Goal: Task Accomplishment & Management: Use online tool/utility

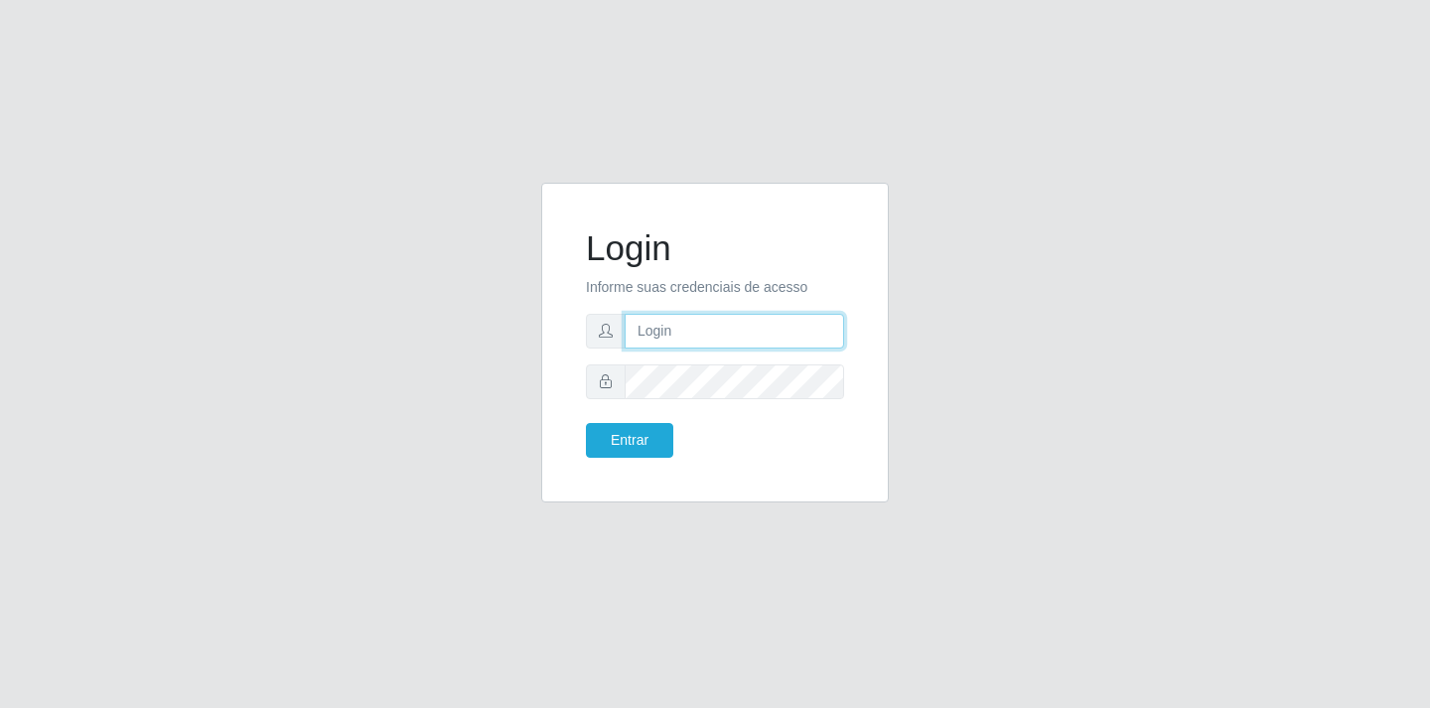
drag, startPoint x: 0, startPoint y: 0, endPoint x: 669, endPoint y: 327, distance: 744.7
click at [669, 327] on input "text" at bounding box center [734, 331] width 219 height 35
type input "[EMAIL_ADDRESS][DOMAIN_NAME]"
click at [632, 432] on button "Entrar" at bounding box center [629, 440] width 87 height 35
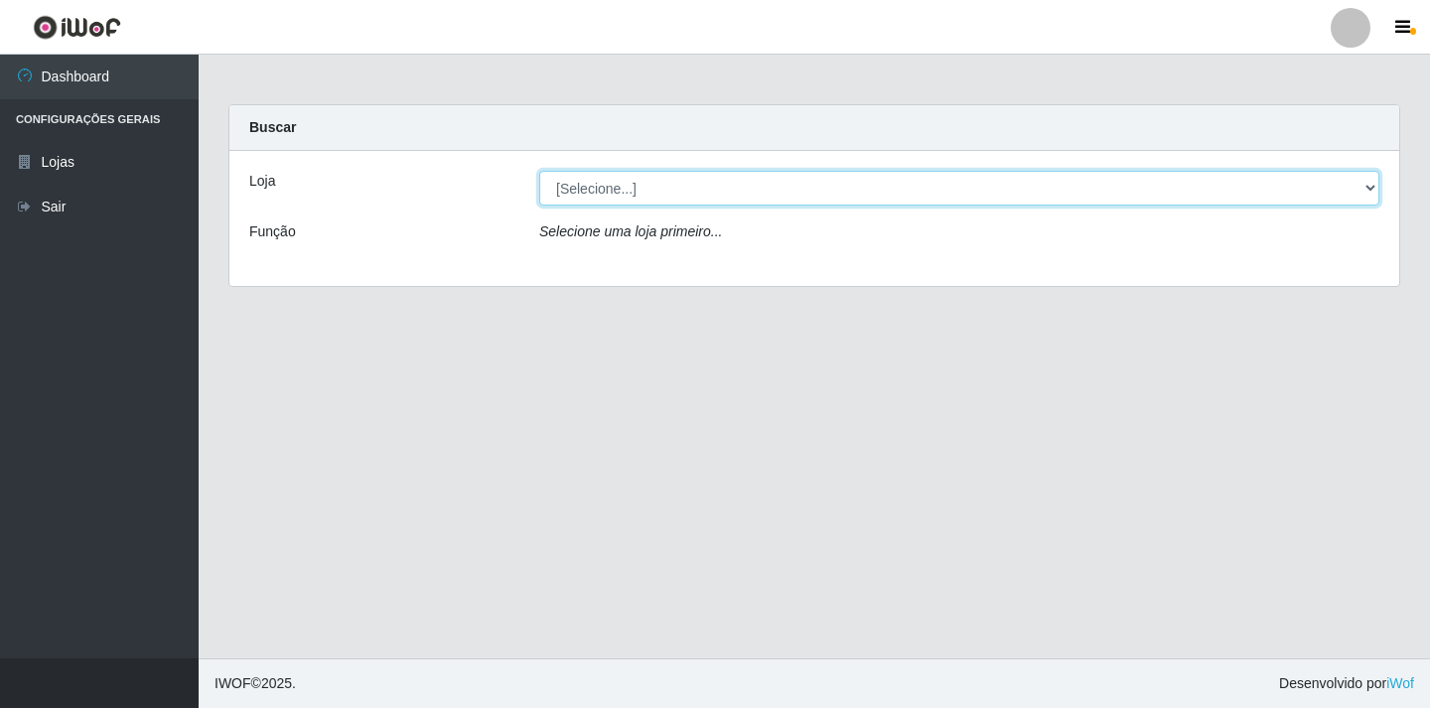
click at [1372, 184] on select "[Selecione...] SuperFácil Atacado - [GEOGRAPHIC_DATA]" at bounding box center [959, 188] width 840 height 35
select select "503"
click at [539, 171] on select "[Selecione...] SuperFácil Atacado - [GEOGRAPHIC_DATA]" at bounding box center [959, 188] width 840 height 35
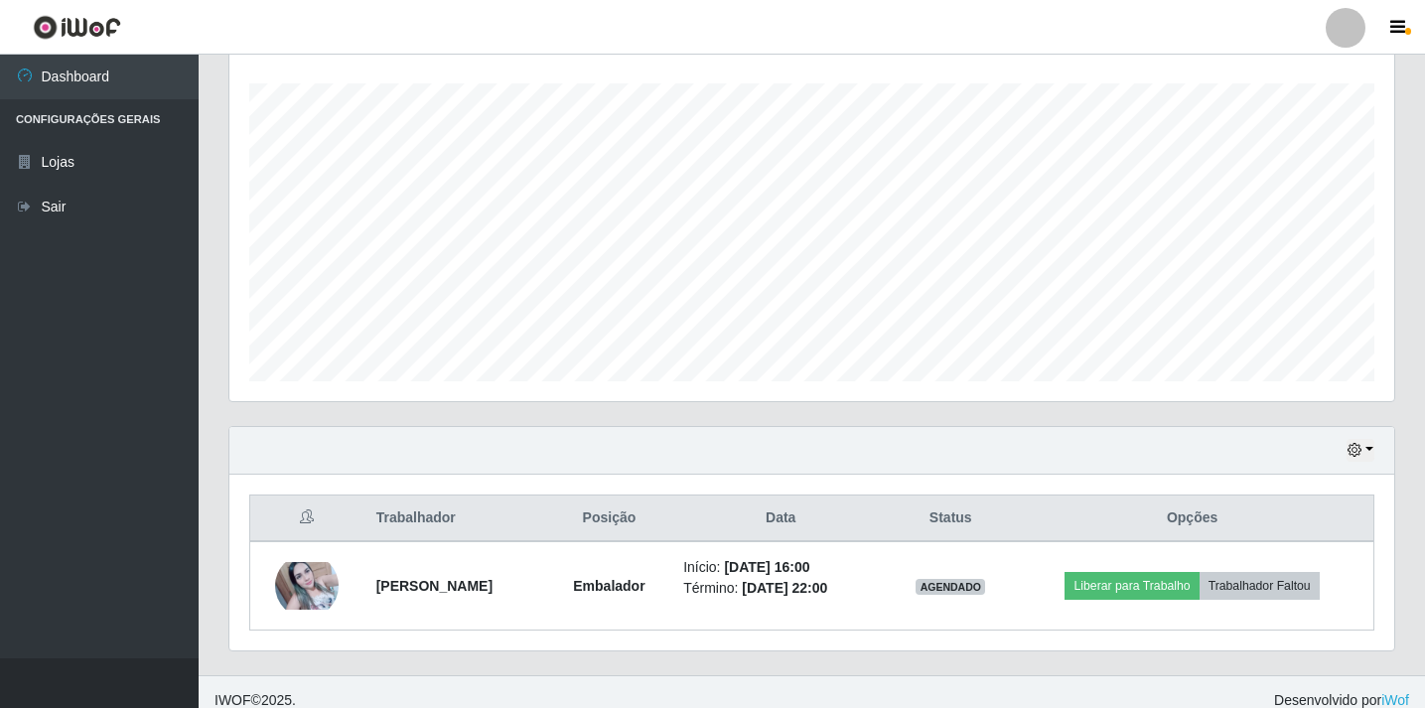
scroll to position [346, 0]
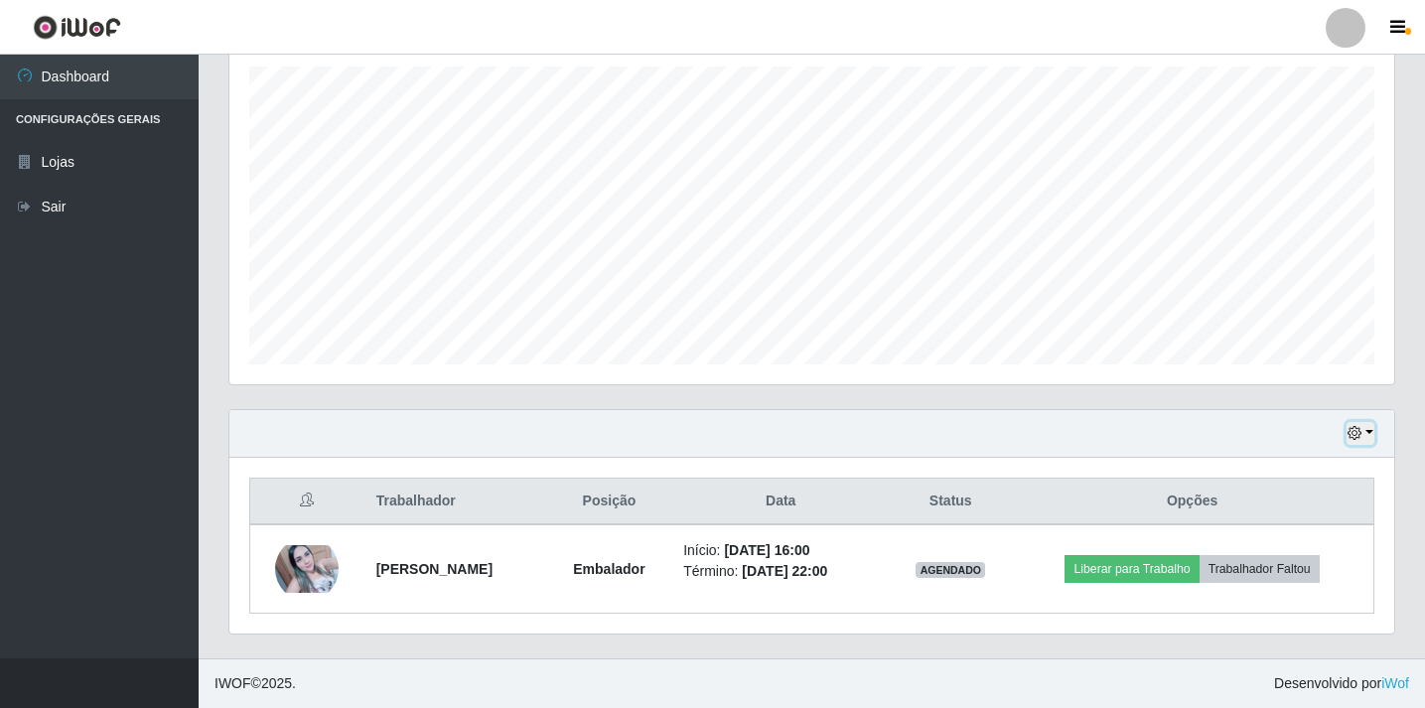
click at [1370, 430] on button "button" at bounding box center [1360, 433] width 28 height 23
click at [1287, 363] on button "1 Semana" at bounding box center [1294, 360] width 157 height 42
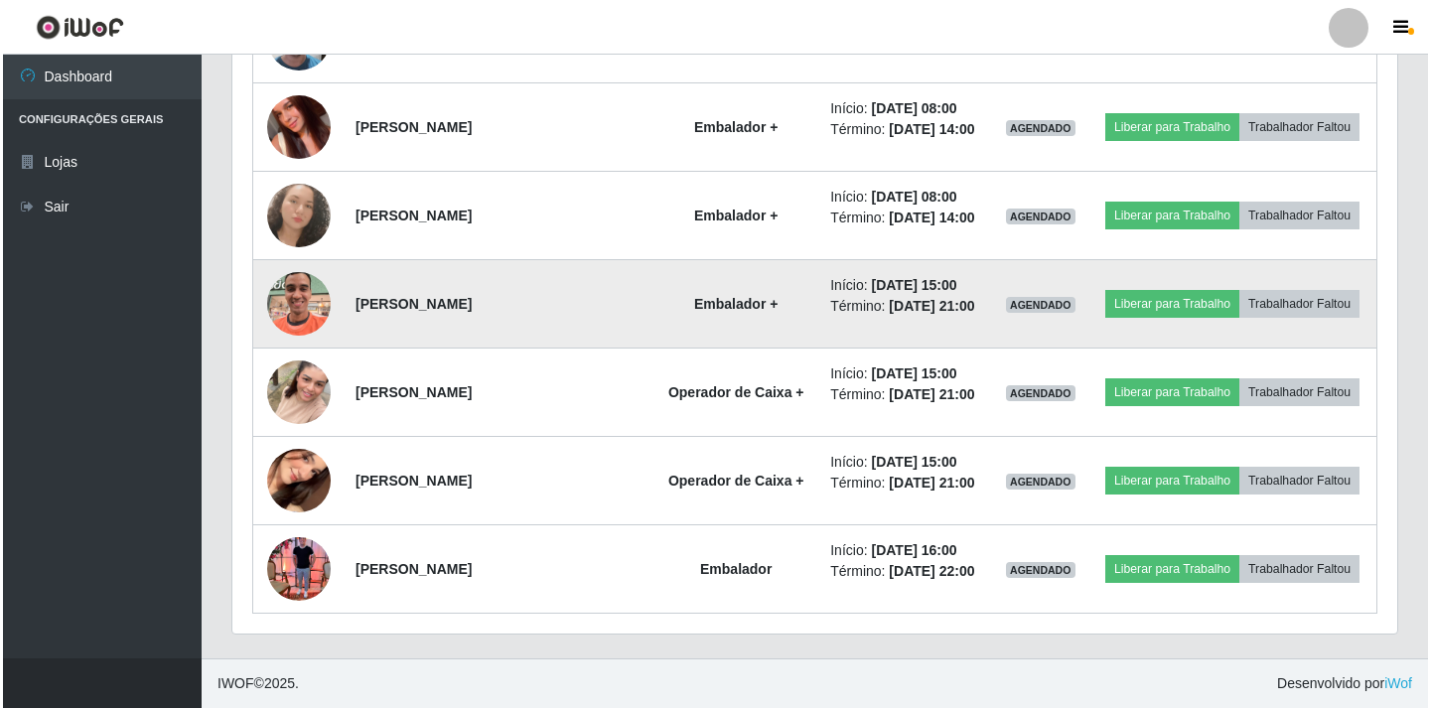
scroll to position [2219, 0]
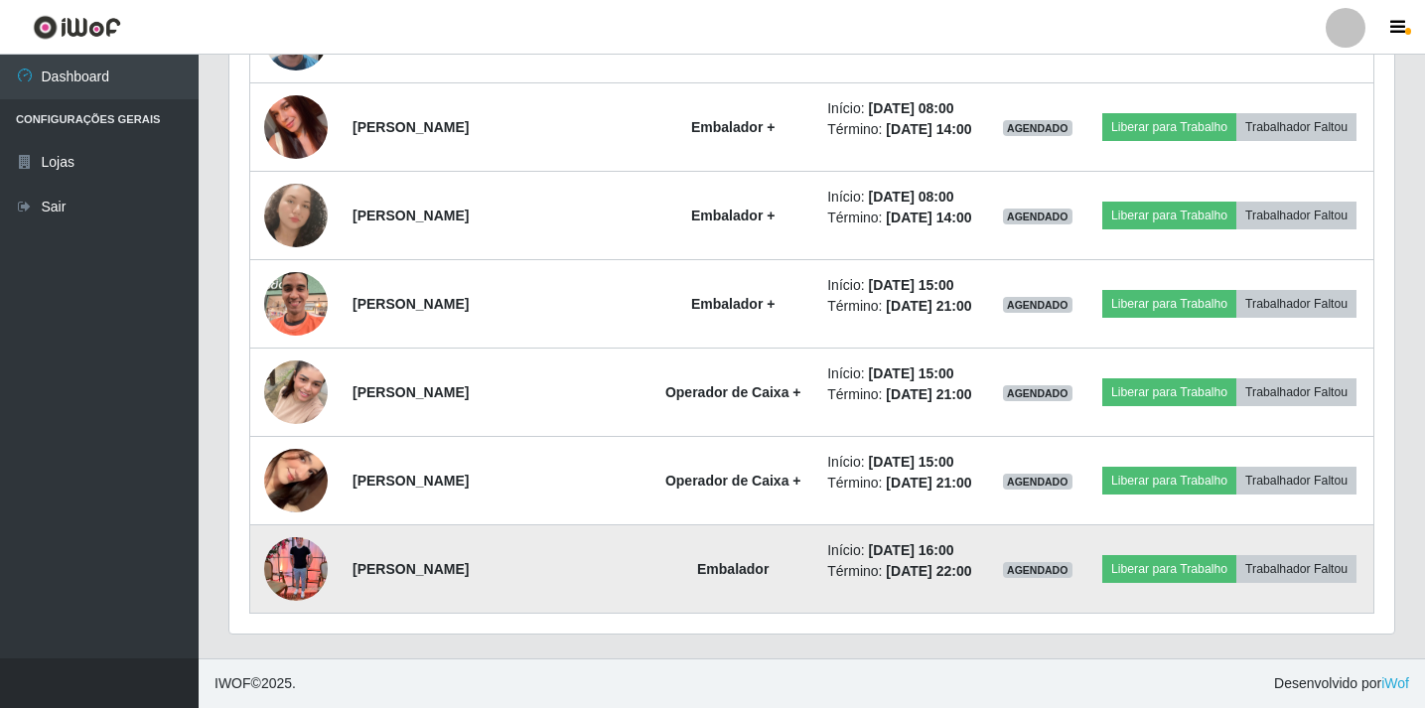
click at [289, 541] on img at bounding box center [296, 568] width 64 height 84
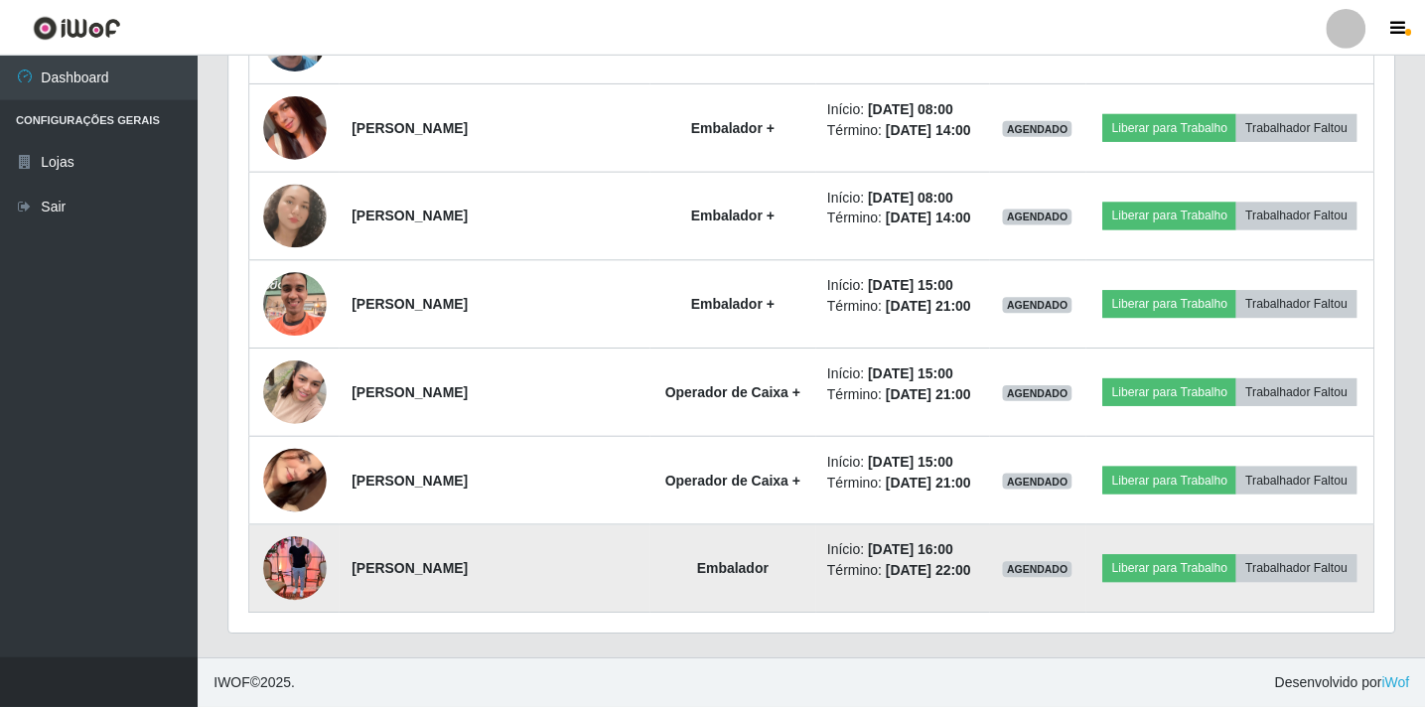
scroll to position [412, 1155]
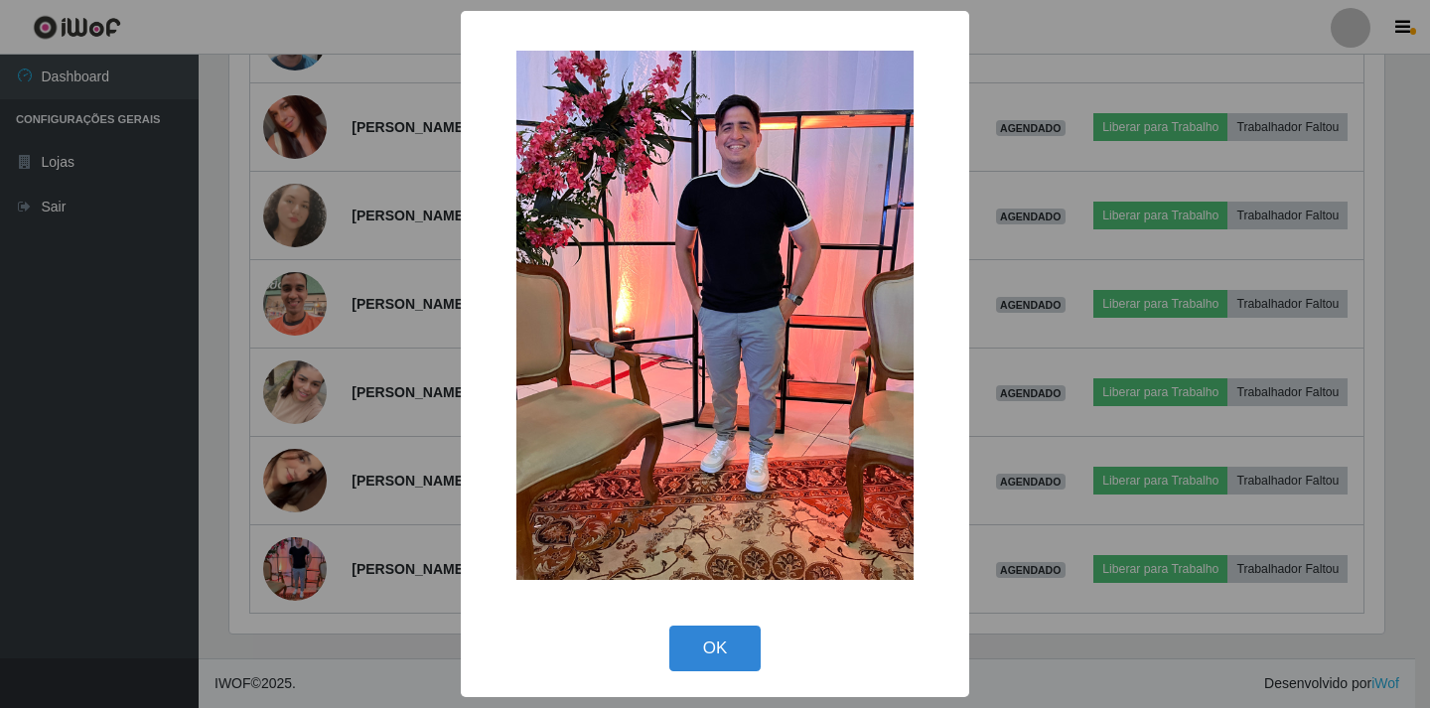
drag, startPoint x: 747, startPoint y: 646, endPoint x: 745, endPoint y: 635, distance: 11.1
click at [746, 646] on button "OK" at bounding box center [715, 649] width 92 height 47
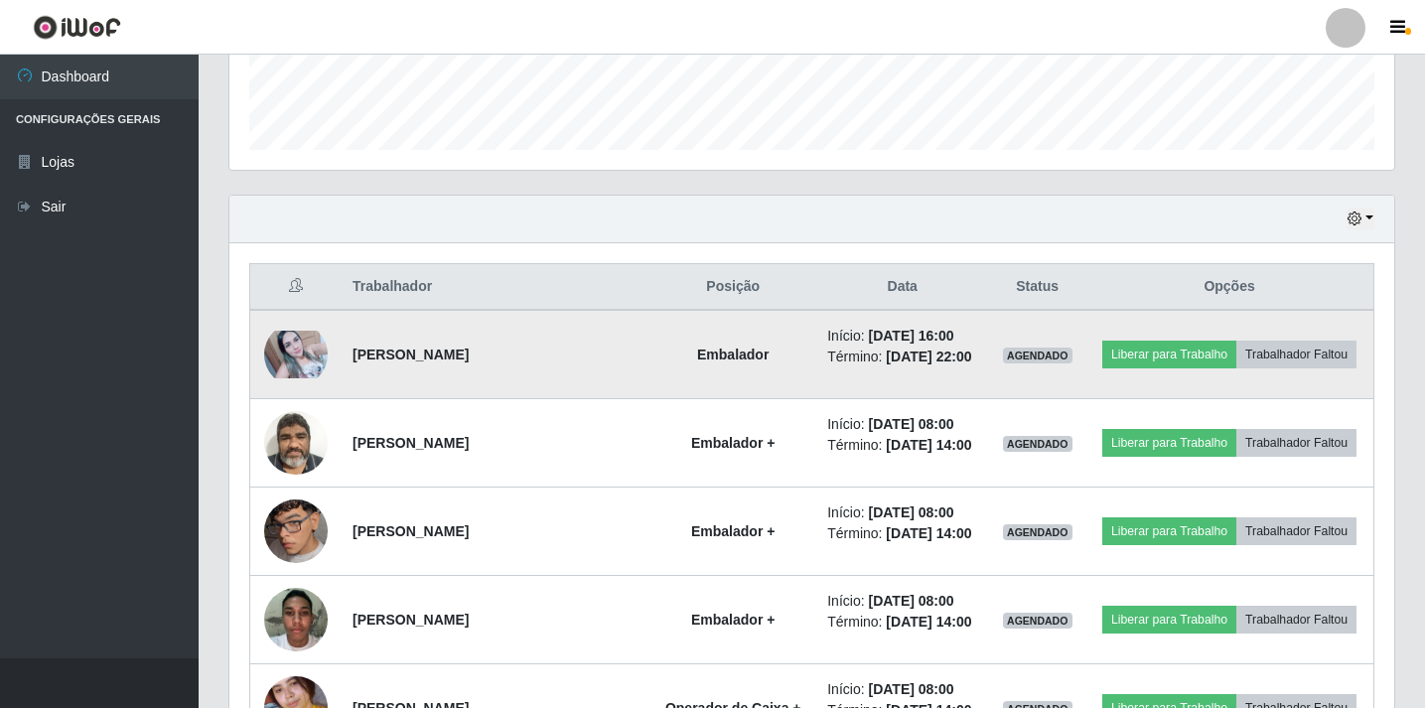
scroll to position [596, 0]
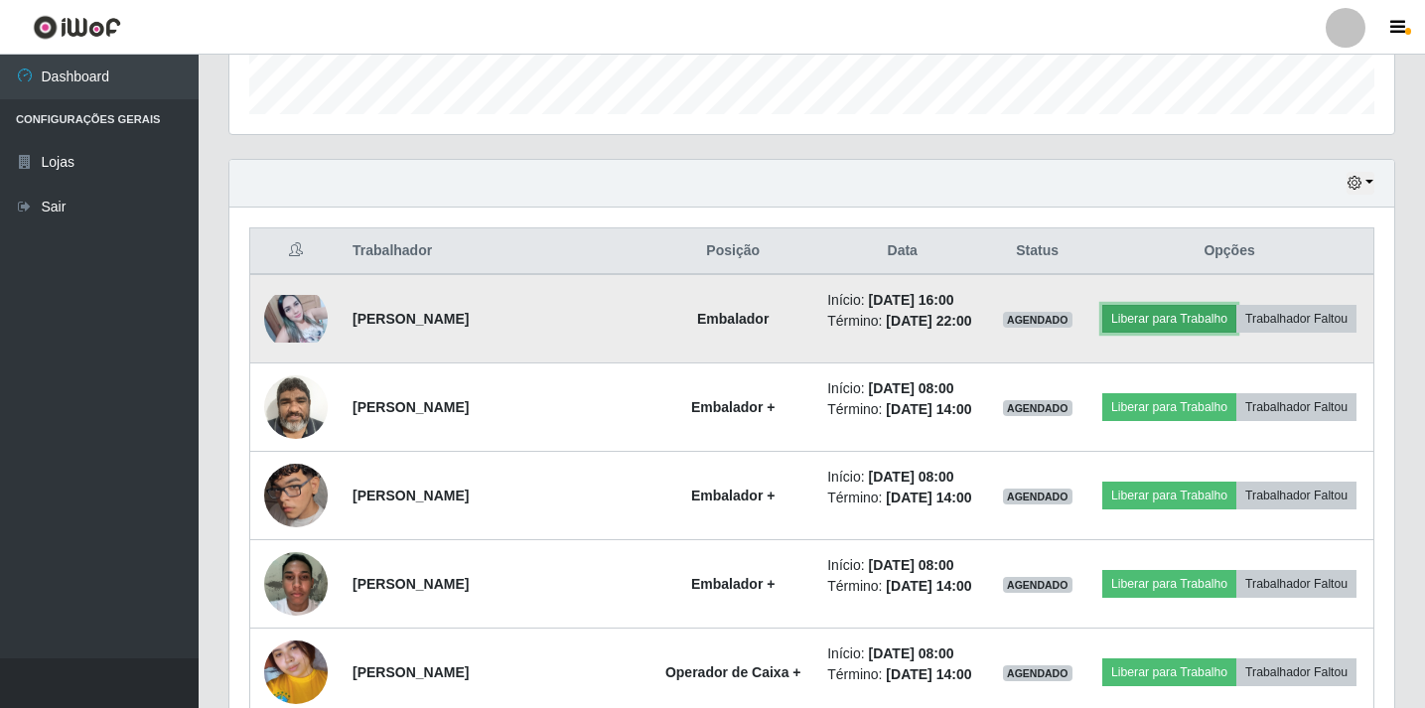
click at [1236, 310] on button "Liberar para Trabalho" at bounding box center [1169, 319] width 134 height 28
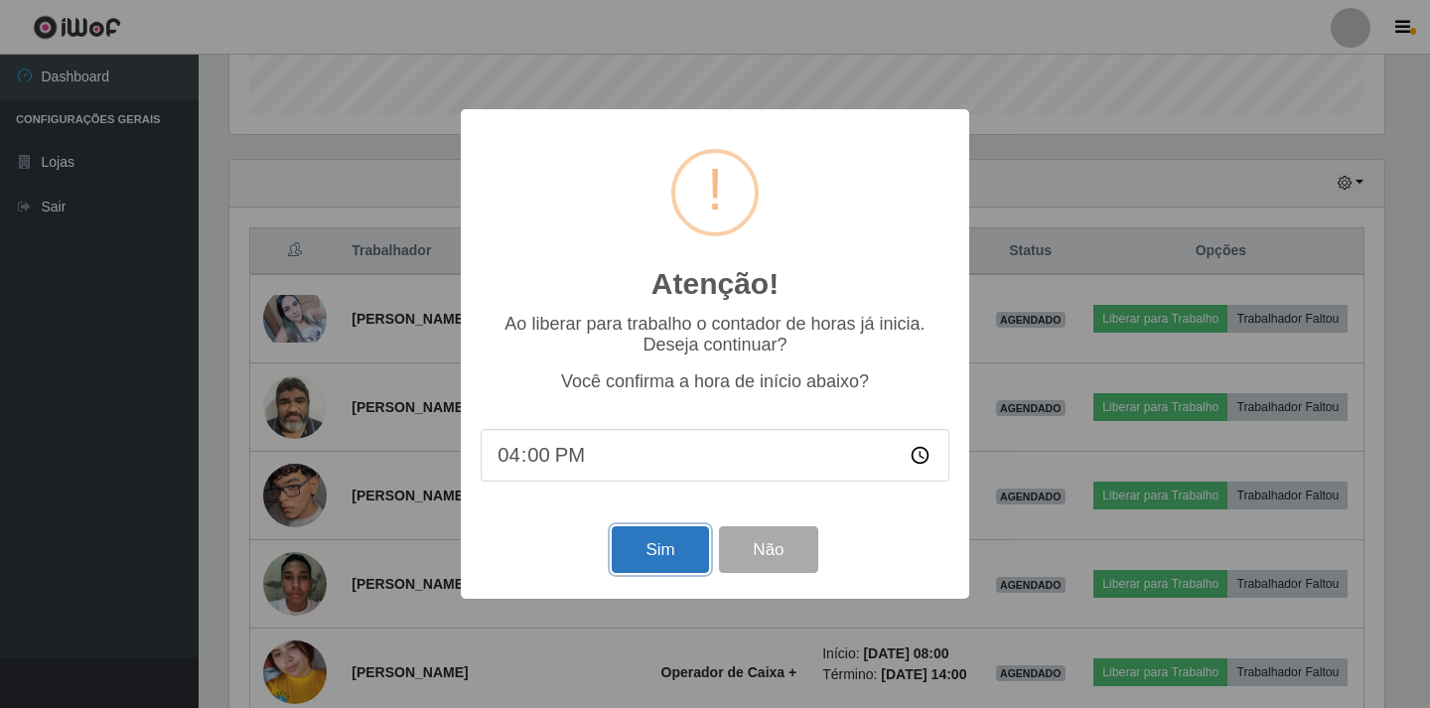
click at [667, 550] on button "Sim" at bounding box center [660, 549] width 96 height 47
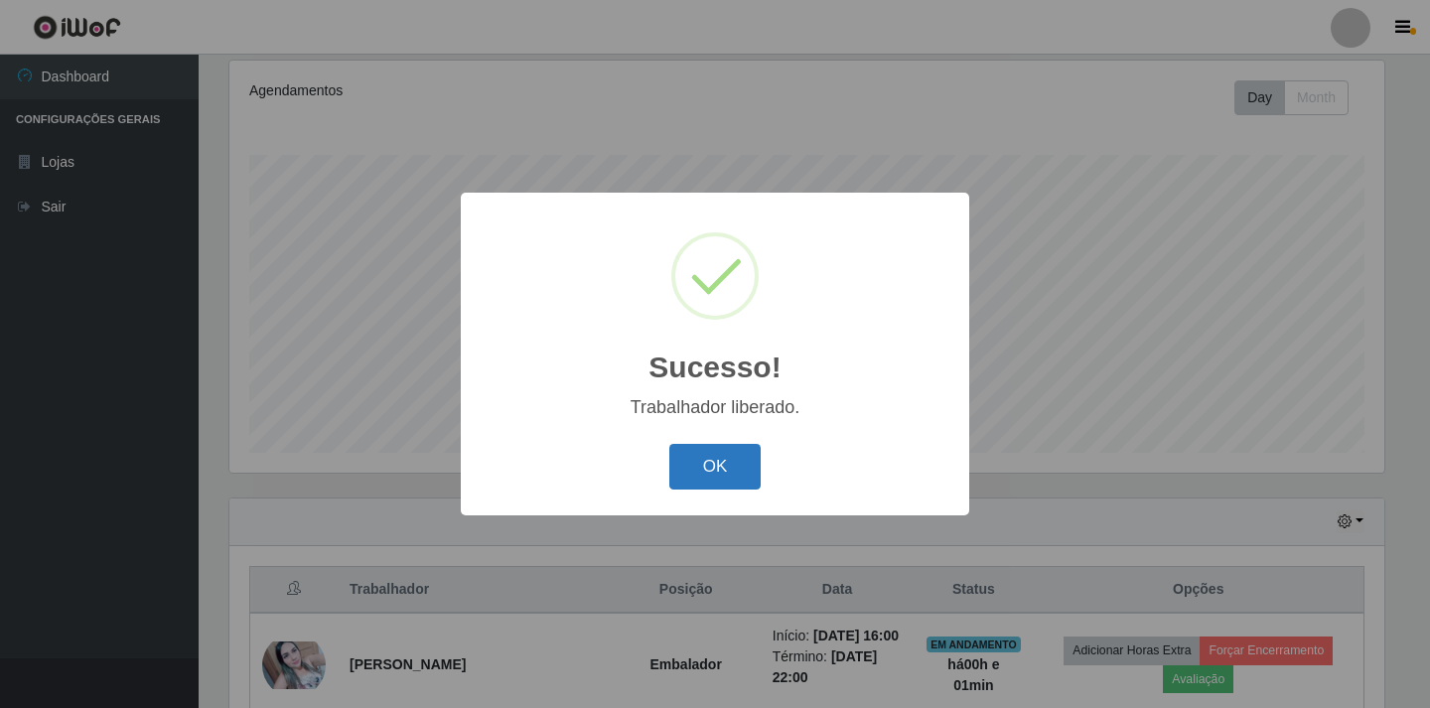
click at [728, 464] on button "OK" at bounding box center [715, 467] width 92 height 47
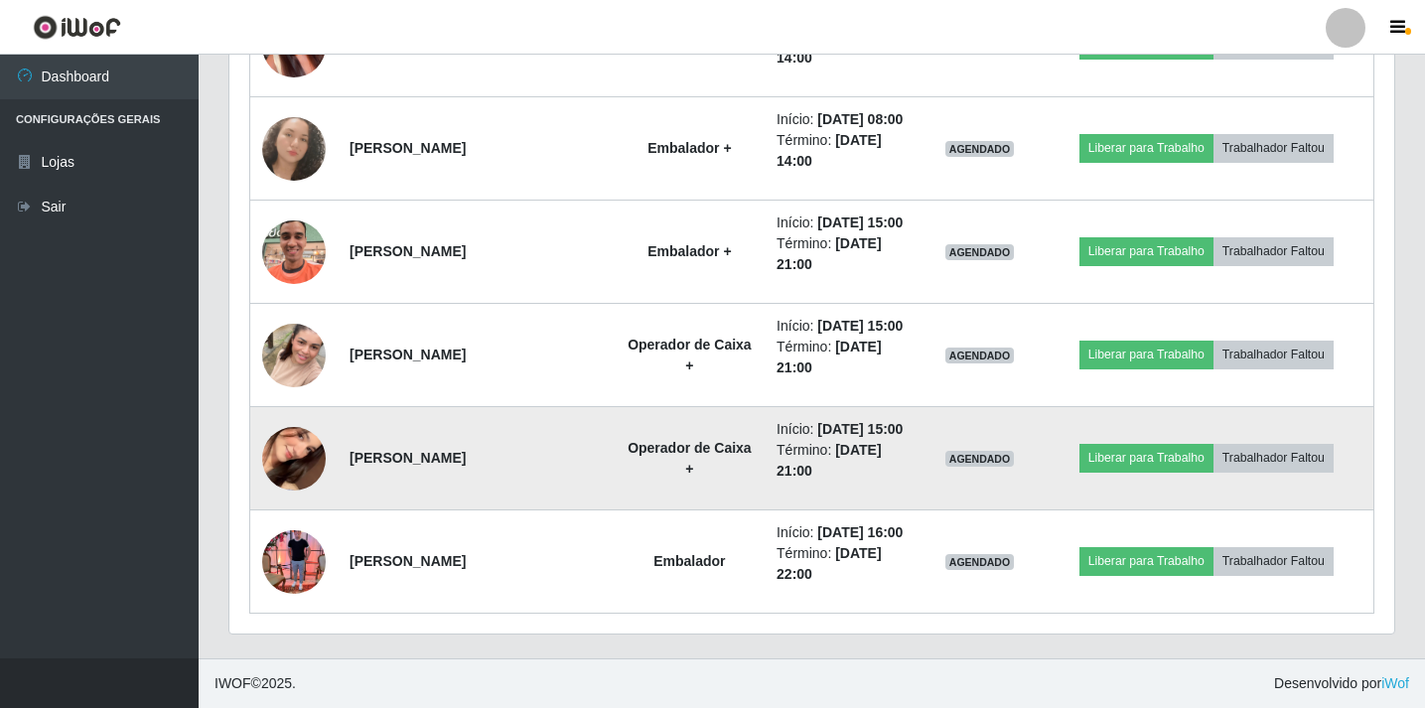
scroll to position [2615, 0]
